Goal: Task Accomplishment & Management: Manage account settings

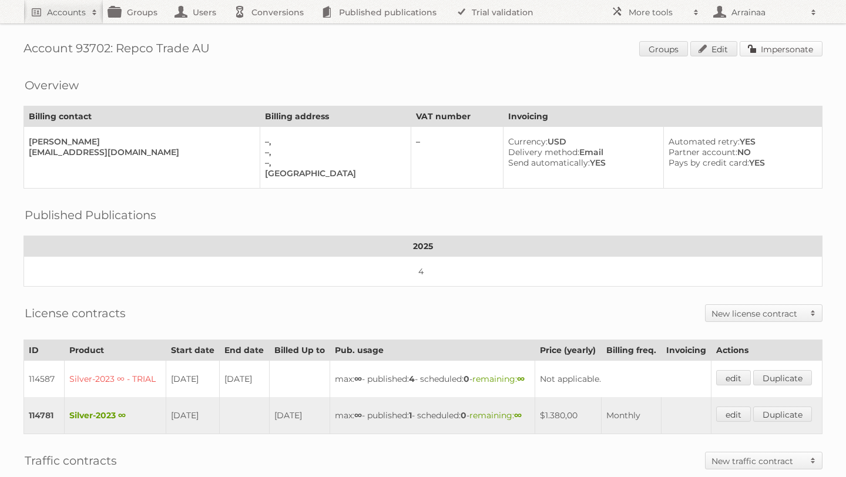
click at [763, 46] on link "Impersonate" at bounding box center [780, 48] width 83 height 15
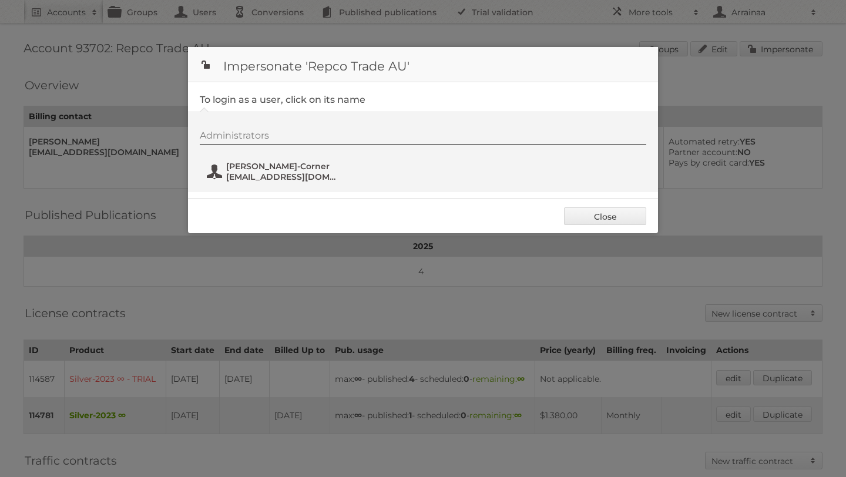
click at [254, 180] on span "[EMAIL_ADDRESS][DOMAIN_NAME]" at bounding box center [283, 176] width 114 height 11
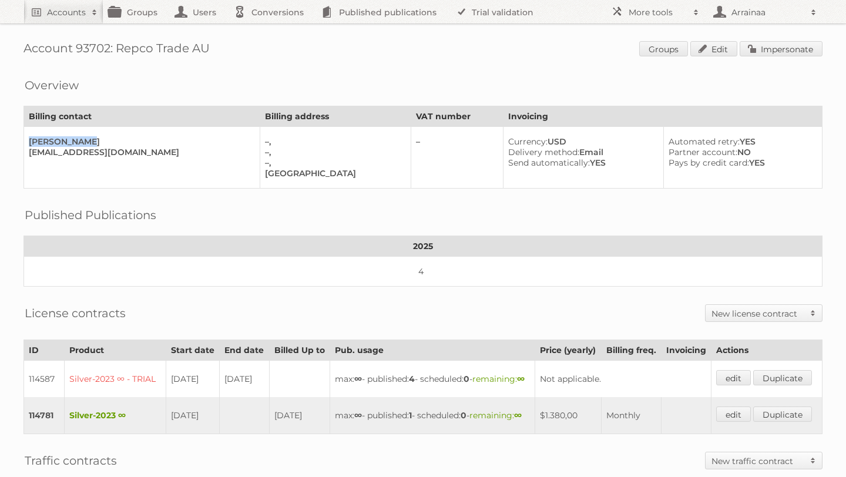
drag, startPoint x: 89, startPoint y: 141, endPoint x: 31, endPoint y: 132, distance: 59.5
click at [31, 132] on td "[PERSON_NAME] [EMAIL_ADDRESS][DOMAIN_NAME]" at bounding box center [142, 158] width 236 height 62
copy div "[PERSON_NAME]"
click at [78, 12] on h2 "Accounts" at bounding box center [66, 12] width 39 height 12
click at [123, 250] on th "2025" at bounding box center [423, 246] width 798 height 21
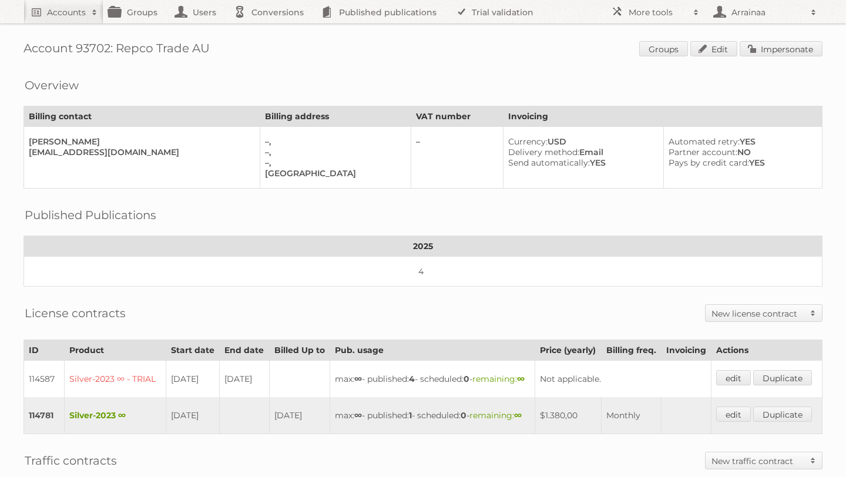
click at [17, 211] on div "Account 93702: Repco Trade AU Groups Edit Impersonate Overview Billing contact …" at bounding box center [423, 339] width 846 height 679
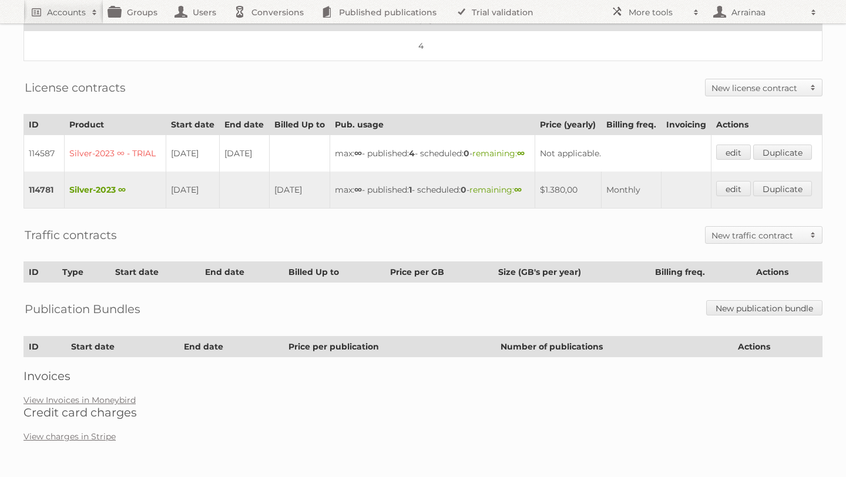
scroll to position [262, 0]
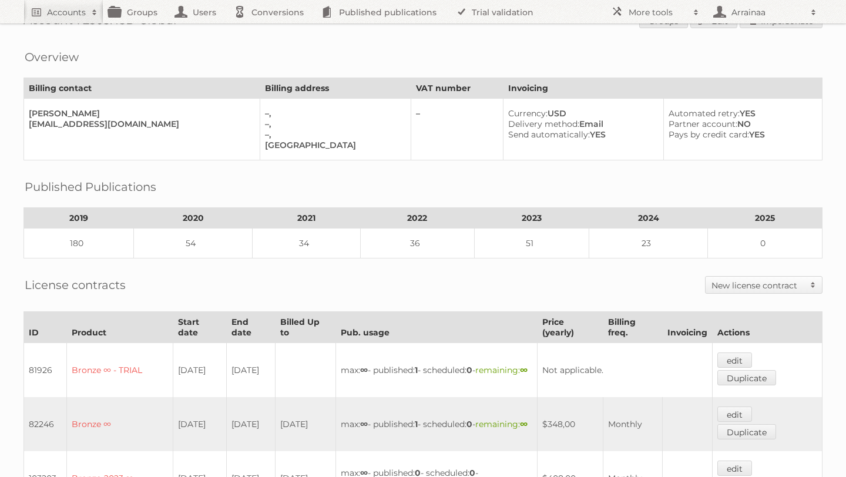
scroll to position [29, 0]
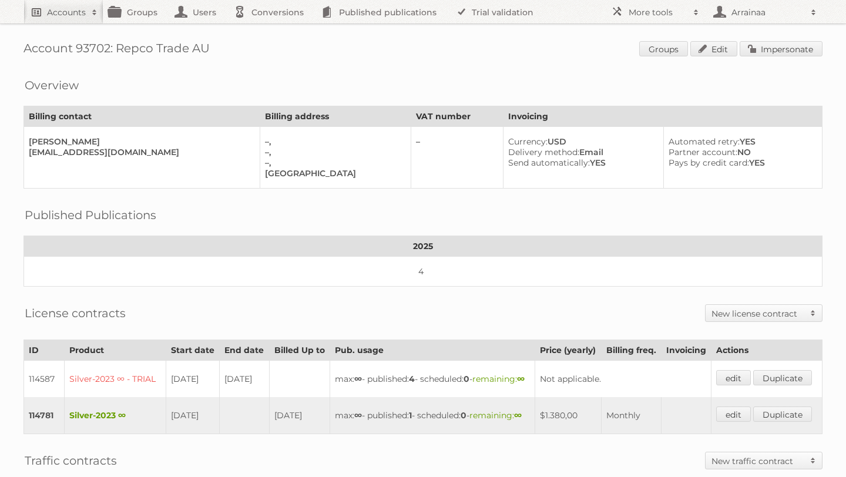
click at [78, 9] on h2 "Accounts" at bounding box center [66, 12] width 39 height 12
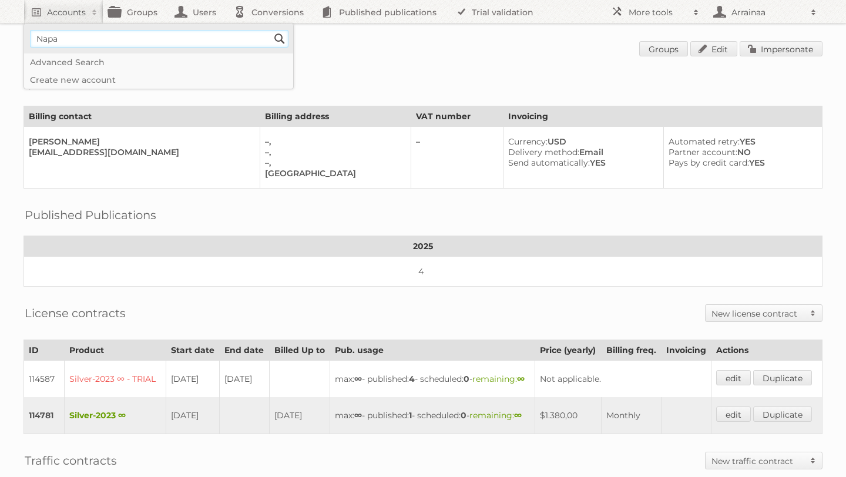
type input"] "Napa"
click at [271, 30] on input "Search" at bounding box center [280, 39] width 18 height 18
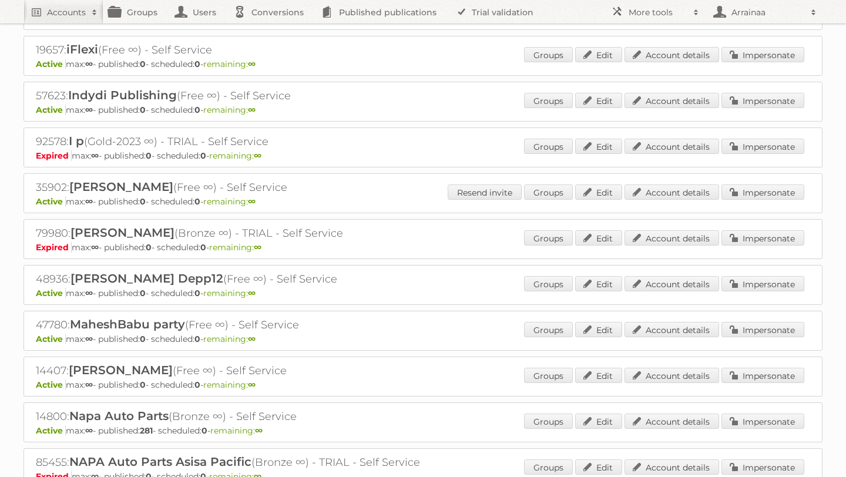
scroll to position [1381, 0]
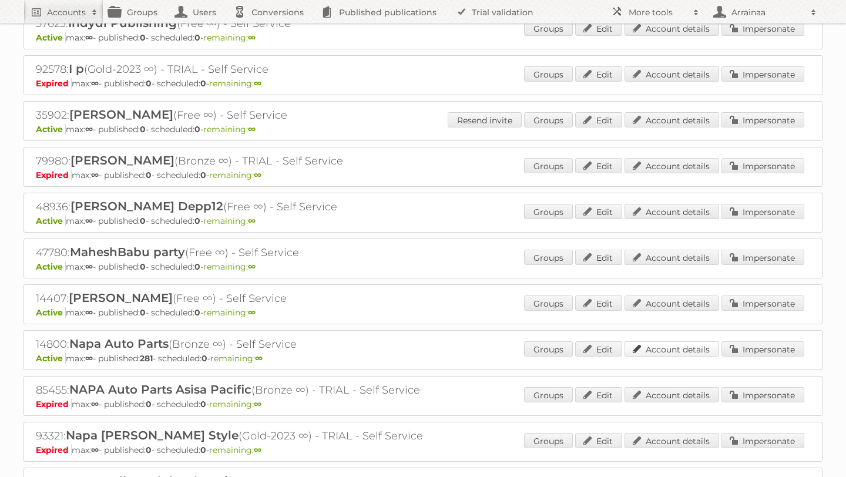
click at [666, 341] on link "Account details" at bounding box center [671, 348] width 95 height 15
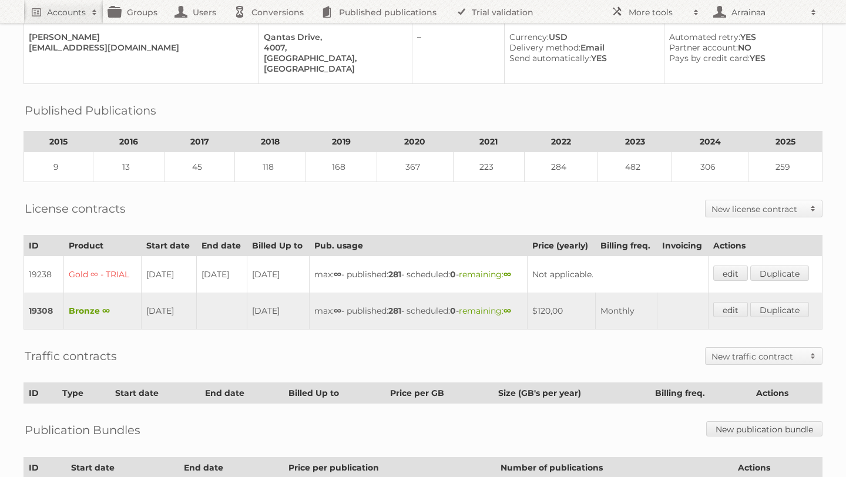
scroll to position [176, 0]
